Goal: Navigation & Orientation: Find specific page/section

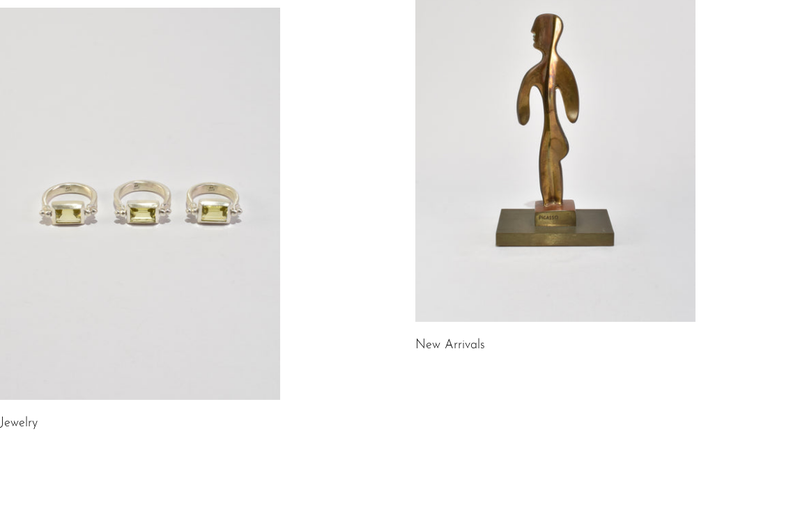
scroll to position [188, 0]
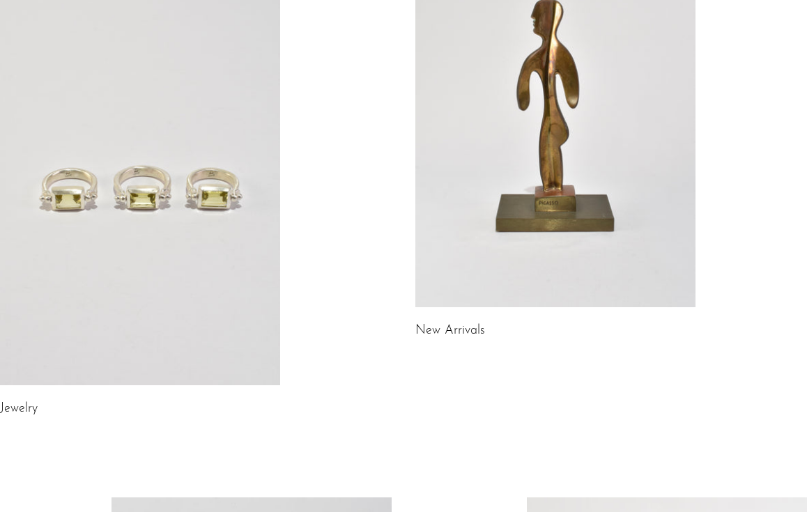
click at [141, 200] on link at bounding box center [140, 189] width 280 height 392
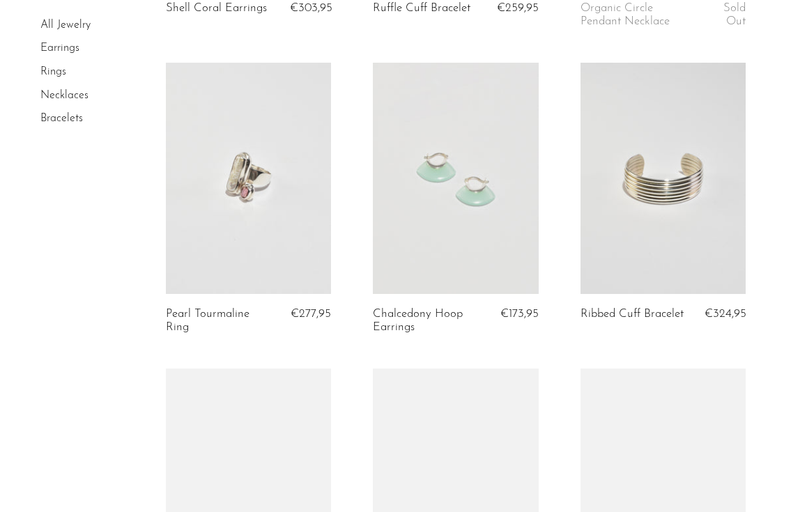
scroll to position [371, 0]
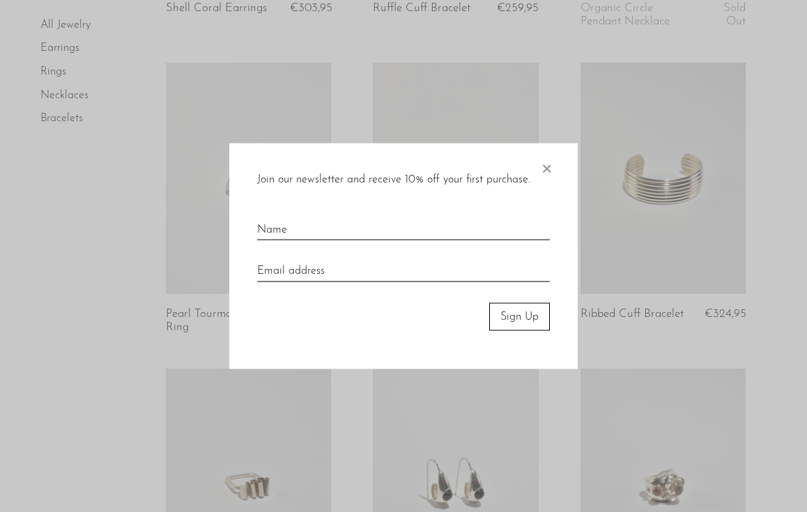
click at [545, 172] on span "×" at bounding box center [546, 165] width 14 height 45
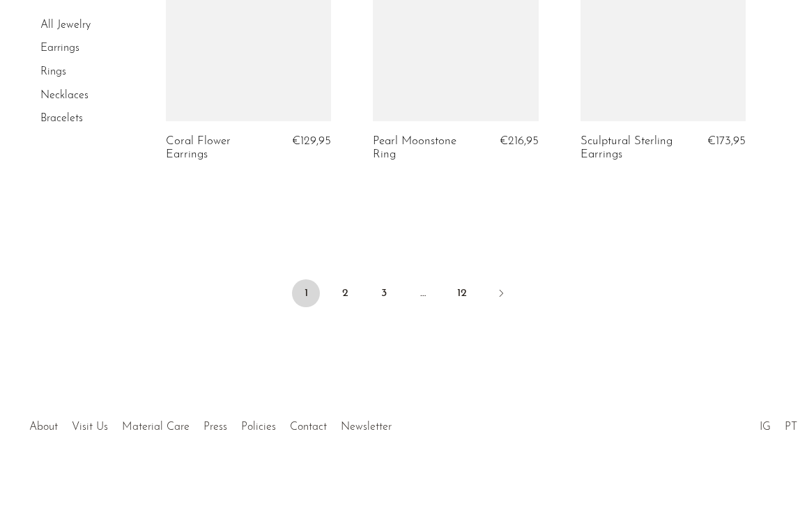
scroll to position [3644, 0]
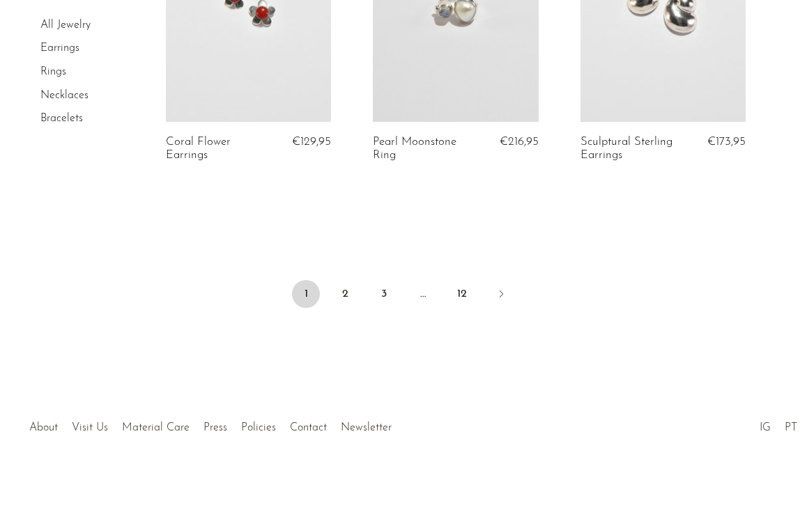
click at [308, 423] on div at bounding box center [403, 413] width 239 height 49
click at [309, 418] on div at bounding box center [403, 413] width 239 height 49
click at [104, 422] on link "Visit Us" at bounding box center [90, 427] width 36 height 11
click at [52, 422] on link "About" at bounding box center [43, 427] width 29 height 11
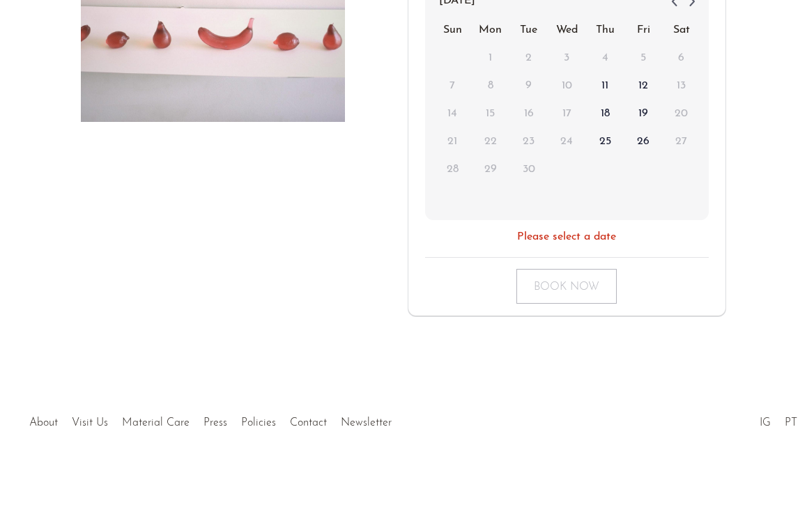
scroll to position [369, 0]
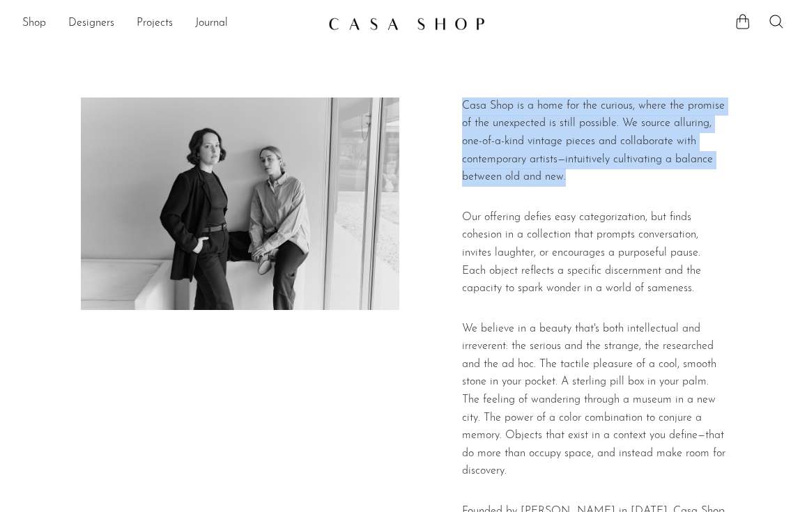
drag, startPoint x: 460, startPoint y: 102, endPoint x: 469, endPoint y: 185, distance: 84.1
click at [469, 185] on div "Casa Shop is a home for the curious, where the promise of the unexpected is sti…" at bounding box center [403, 451] width 645 height 707
click at [469, 185] on div "Casa Shop is a home for the curious, where the promise of the unexpected is sti…" at bounding box center [594, 451] width 264 height 707
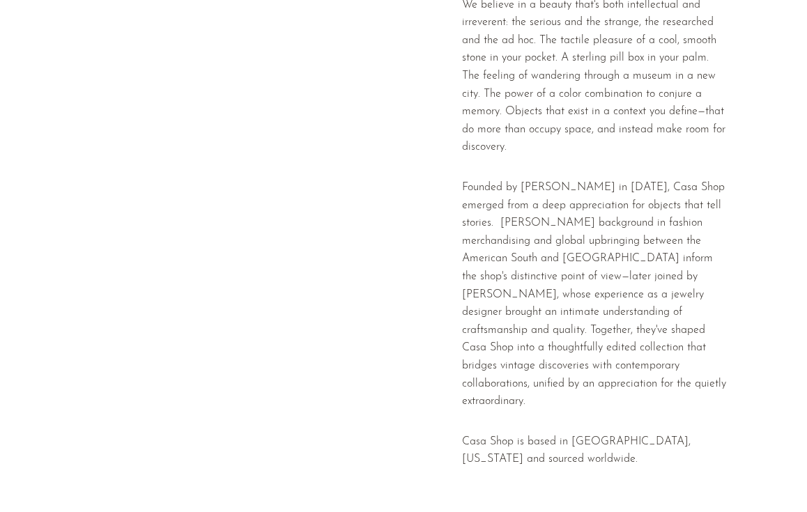
scroll to position [443, 0]
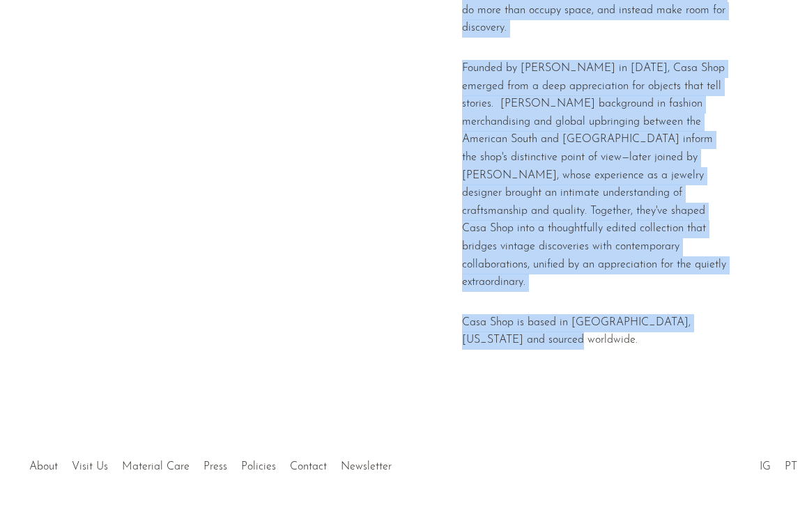
drag, startPoint x: 551, startPoint y: 302, endPoint x: 456, endPoint y: 284, distance: 96.5
click at [456, 284] on div "Casa Shop is a home for the curious, where the promise of the unexpected is sti…" at bounding box center [403, 7] width 645 height 707
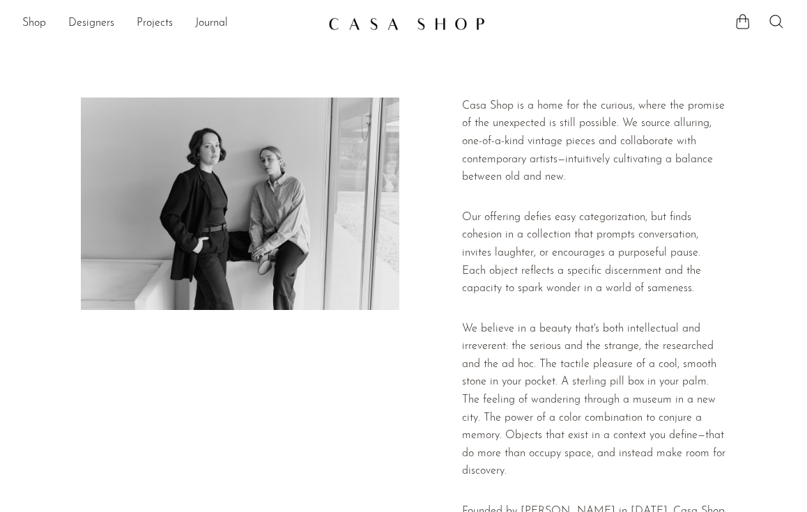
scroll to position [0, 0]
